Goal: Use online tool/utility

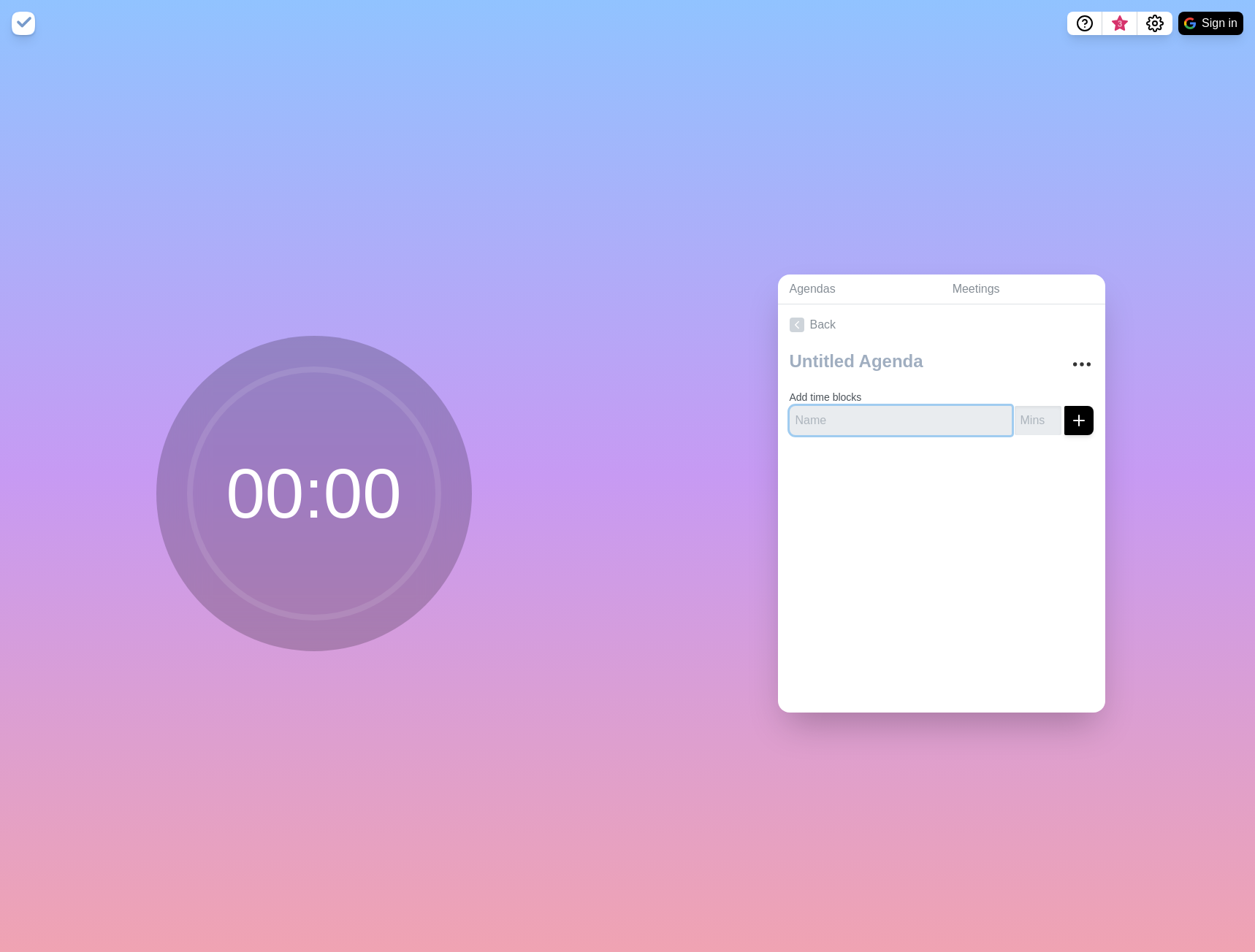
click at [867, 406] on input "text" at bounding box center [900, 421] width 222 height 29
click at [863, 423] on input "text" at bounding box center [900, 421] width 222 height 29
click at [861, 419] on input "text" at bounding box center [900, 421] width 222 height 29
type input "Sprint Discussion"
click at [1018, 410] on input "number" at bounding box center [1037, 421] width 47 height 29
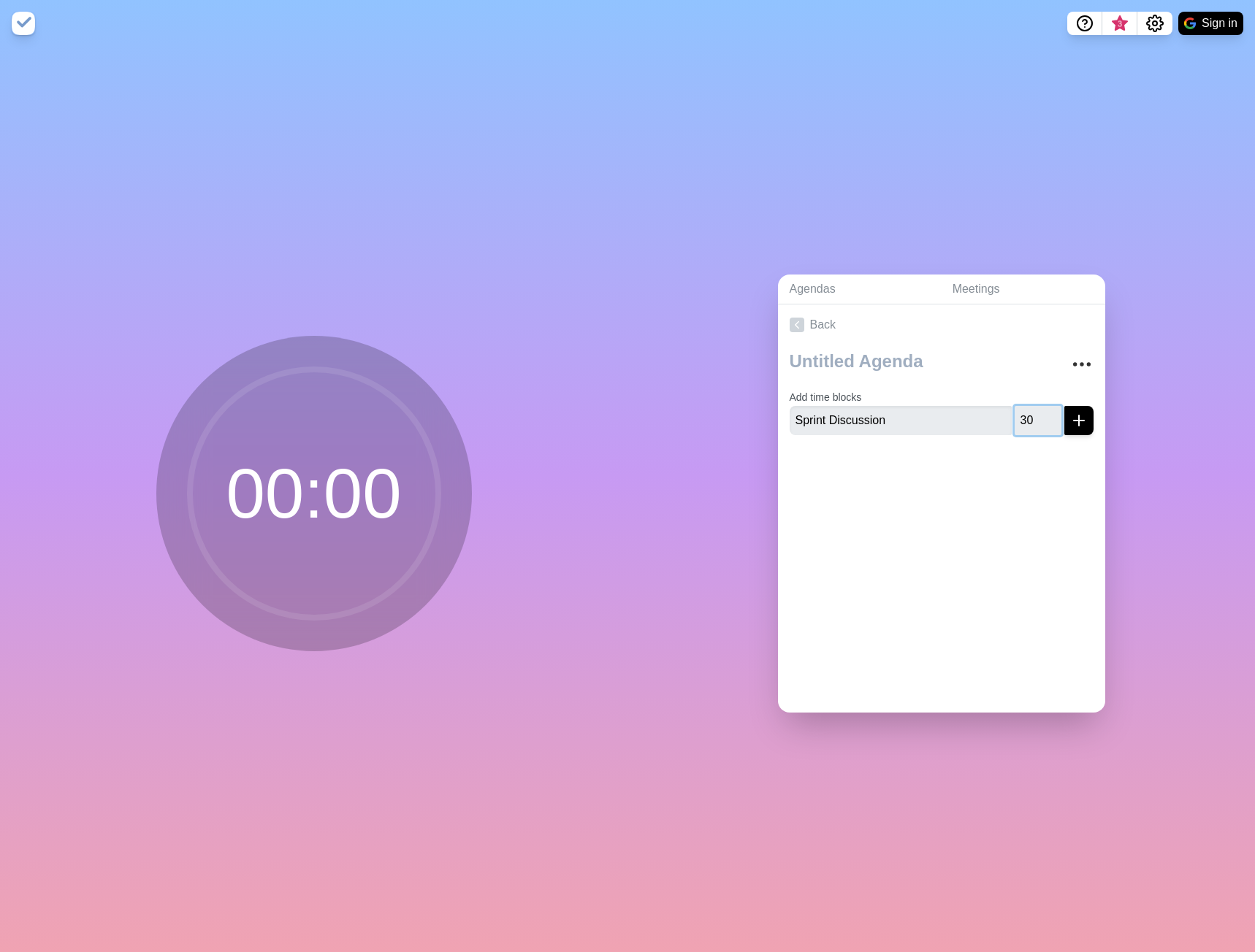
type input "30"
click at [1070, 420] on icon "submit" at bounding box center [1079, 421] width 17 height 17
